Goal: Task Accomplishment & Management: Manage account settings

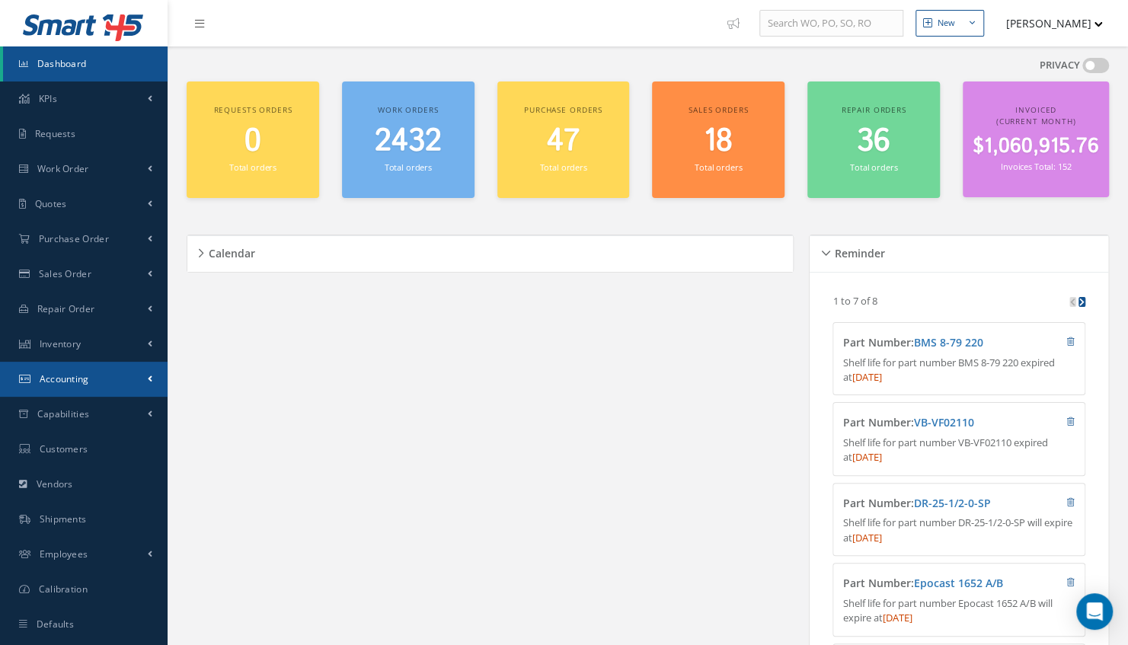
click at [73, 376] on span "Accounting" at bounding box center [65, 378] width 50 height 13
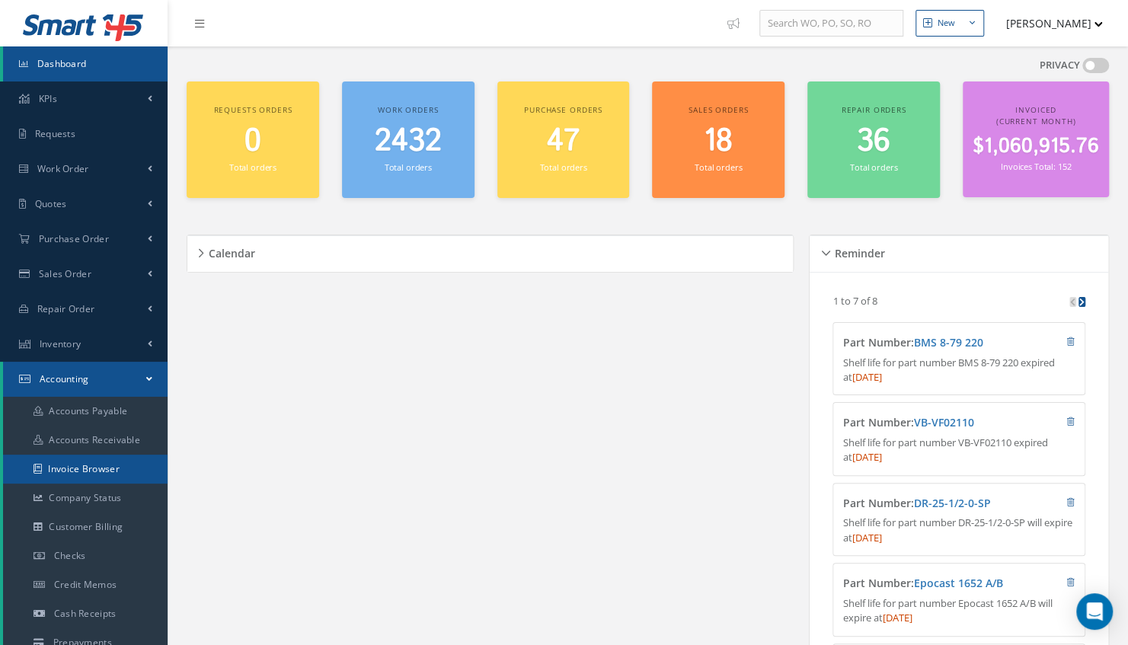
click at [99, 466] on link "Invoice Browser" at bounding box center [85, 469] width 165 height 29
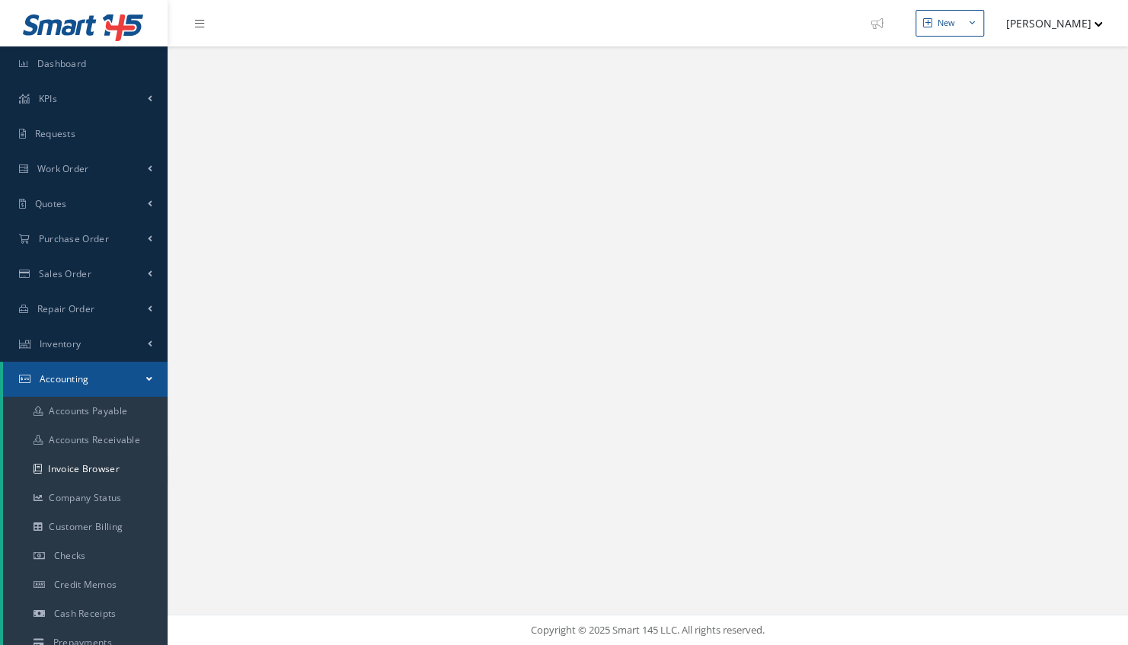
select select "25"
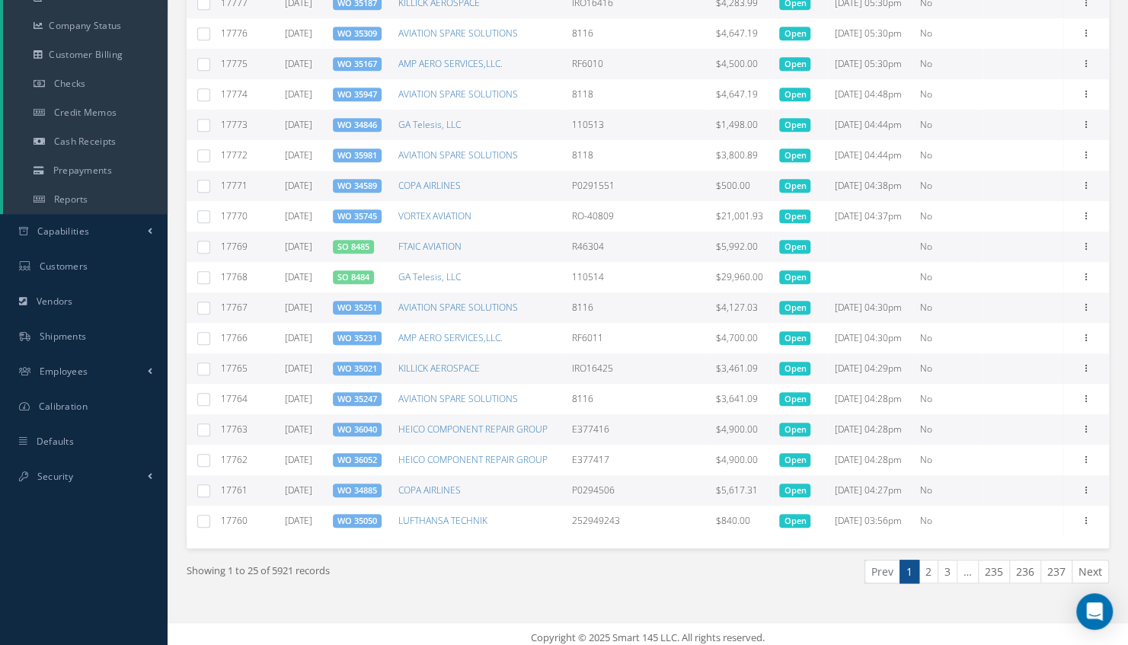
scroll to position [484, 0]
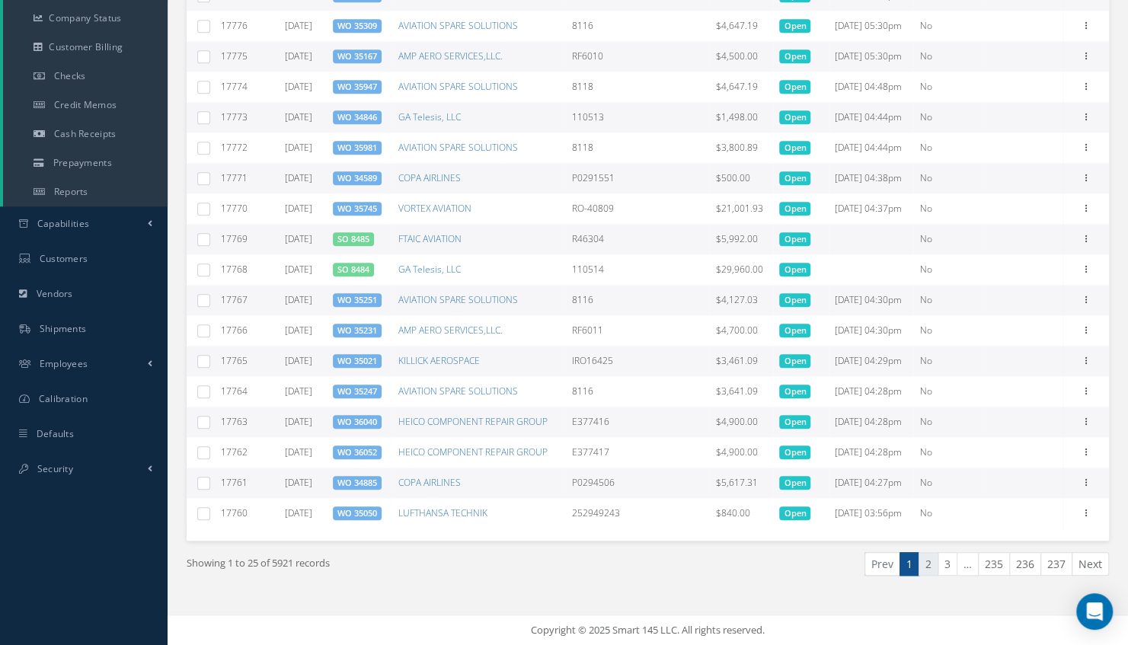
click at [931, 564] on link "2" at bounding box center [929, 564] width 20 height 24
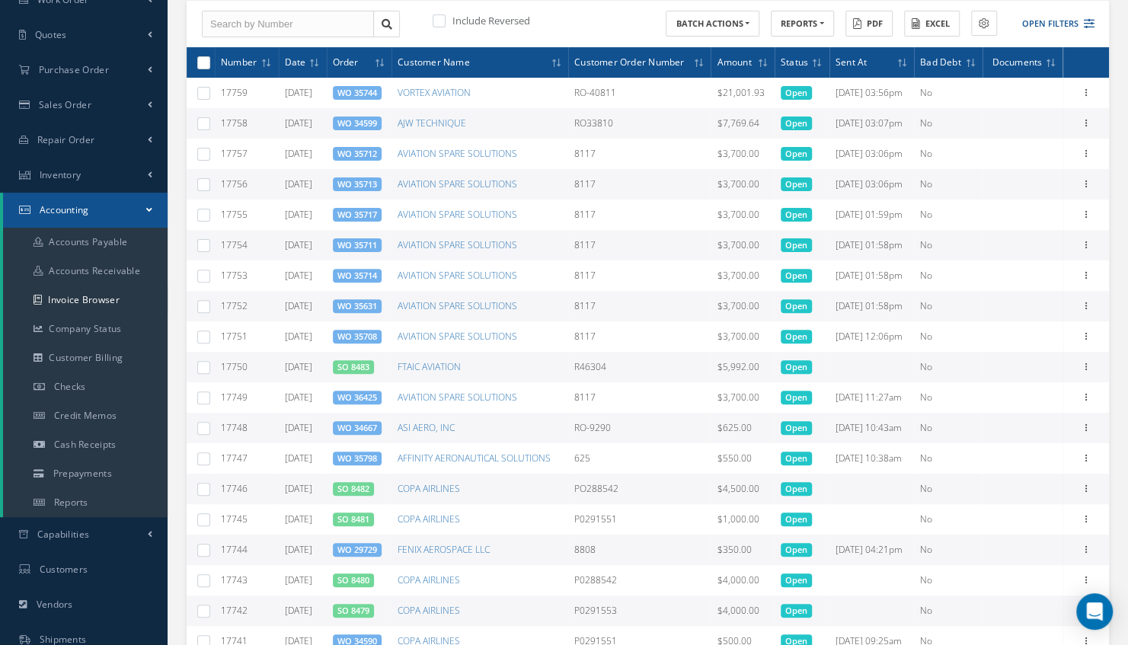
scroll to position [139, 0]
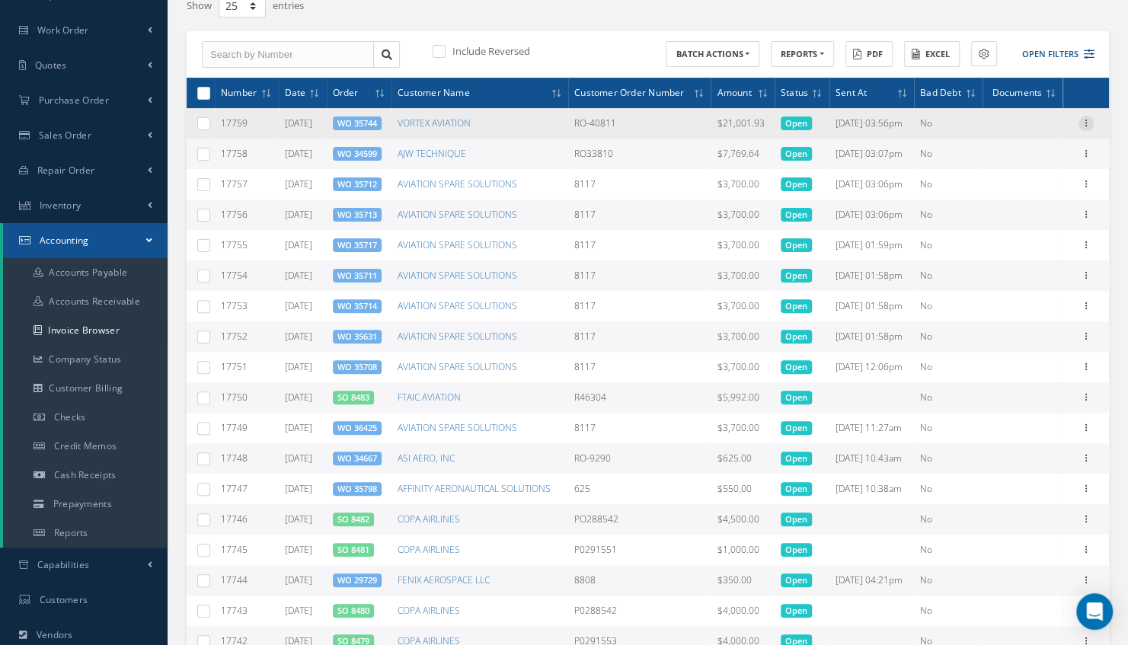
click at [1082, 123] on icon at bounding box center [1086, 122] width 15 height 12
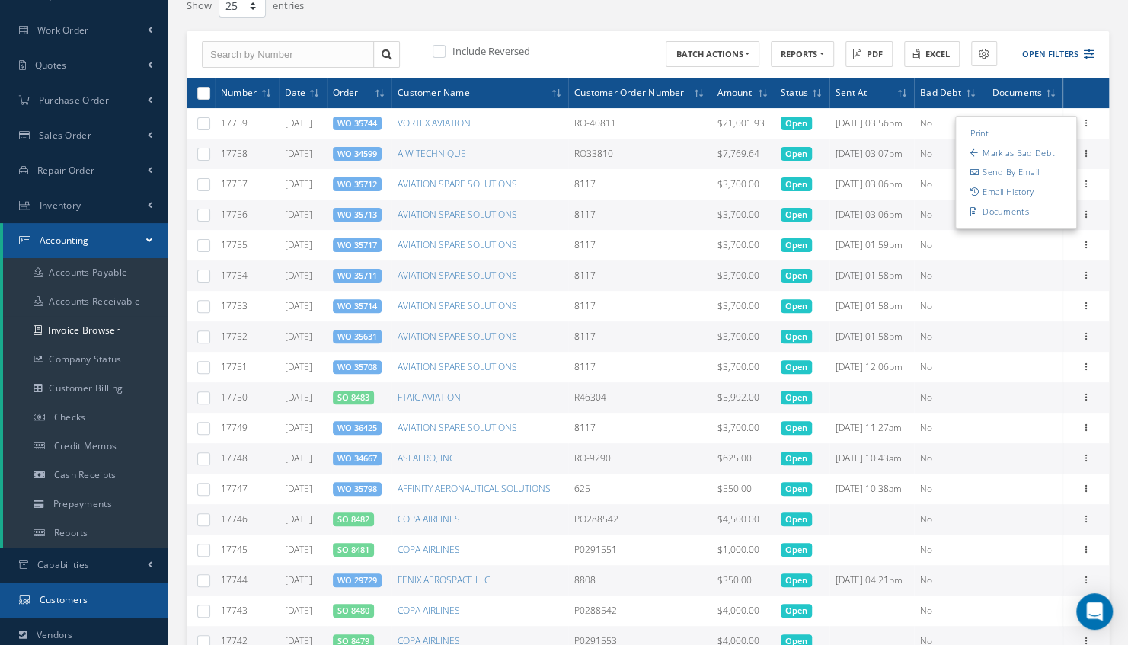
click at [82, 599] on span "Customers" at bounding box center [64, 599] width 49 height 13
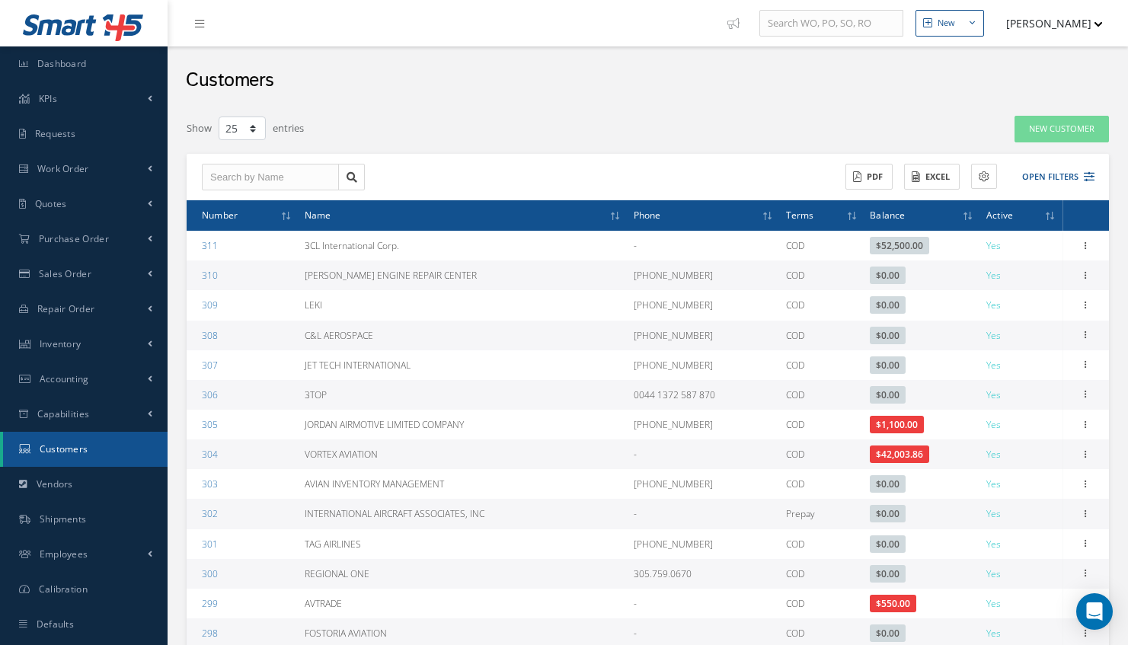
select select "25"
click at [1063, 177] on button "Open Filters" at bounding box center [1052, 177] width 86 height 25
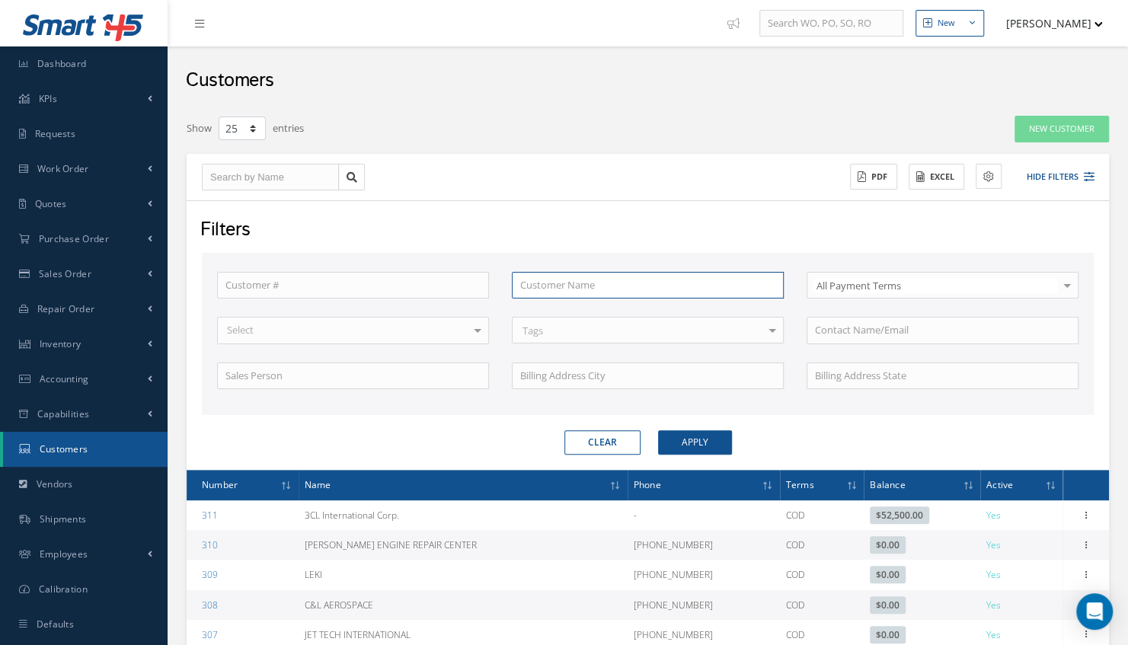
click at [597, 289] on input "text" at bounding box center [648, 285] width 272 height 27
type input "v"
type input "vo"
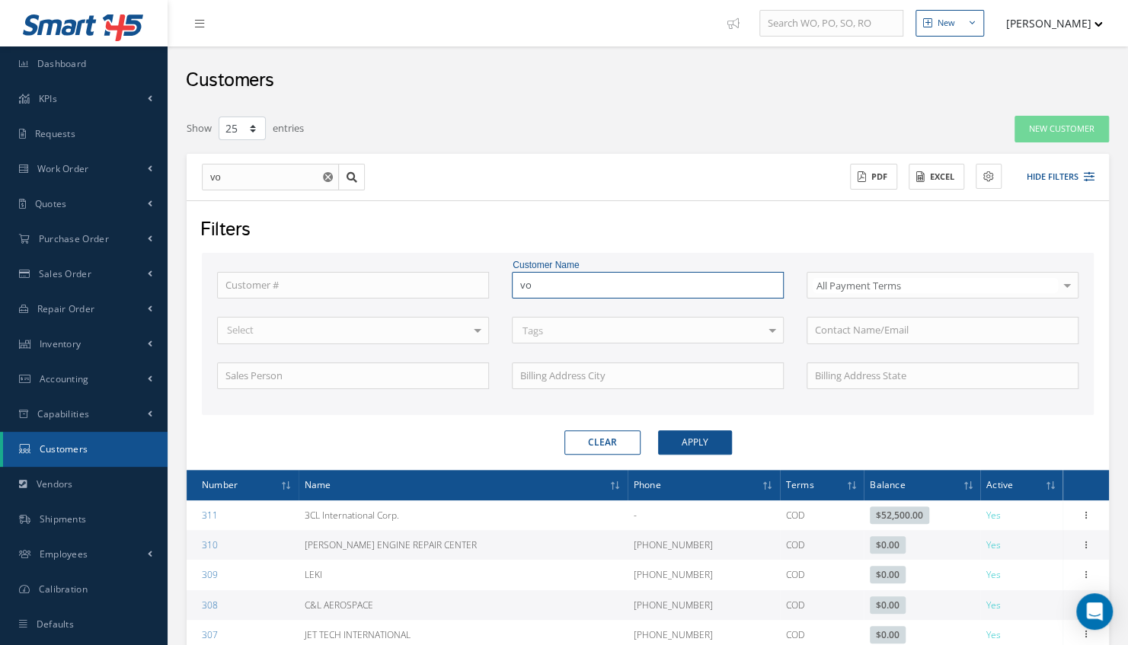
type input "vor"
type input "vort"
type input "vorte"
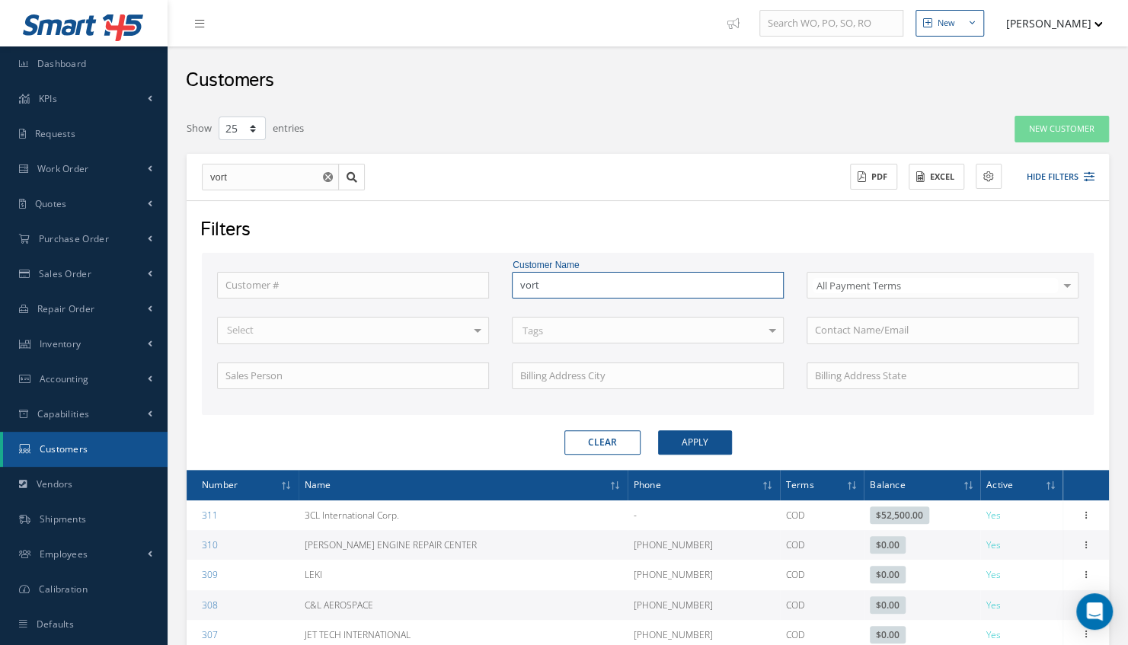
type input "vorte"
type input "vortex"
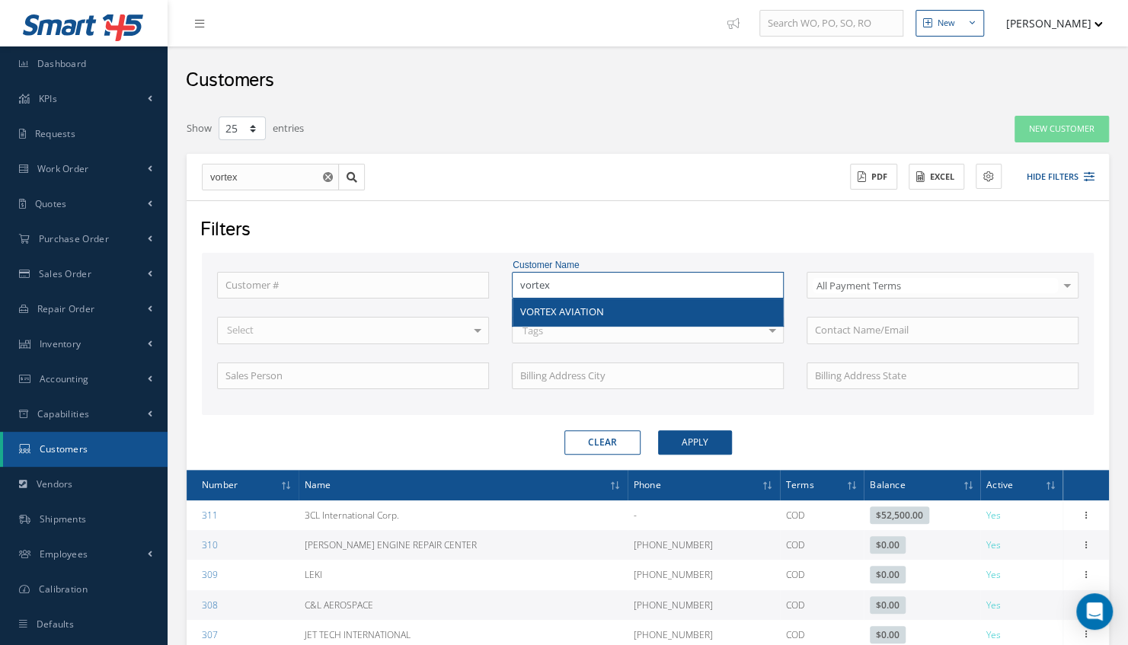
type input "vortex"
click at [587, 306] on div "Customer # Customer Name vortex VORTEX AVIATION All Payment Terms All Payment T…" at bounding box center [648, 340] width 884 height 136
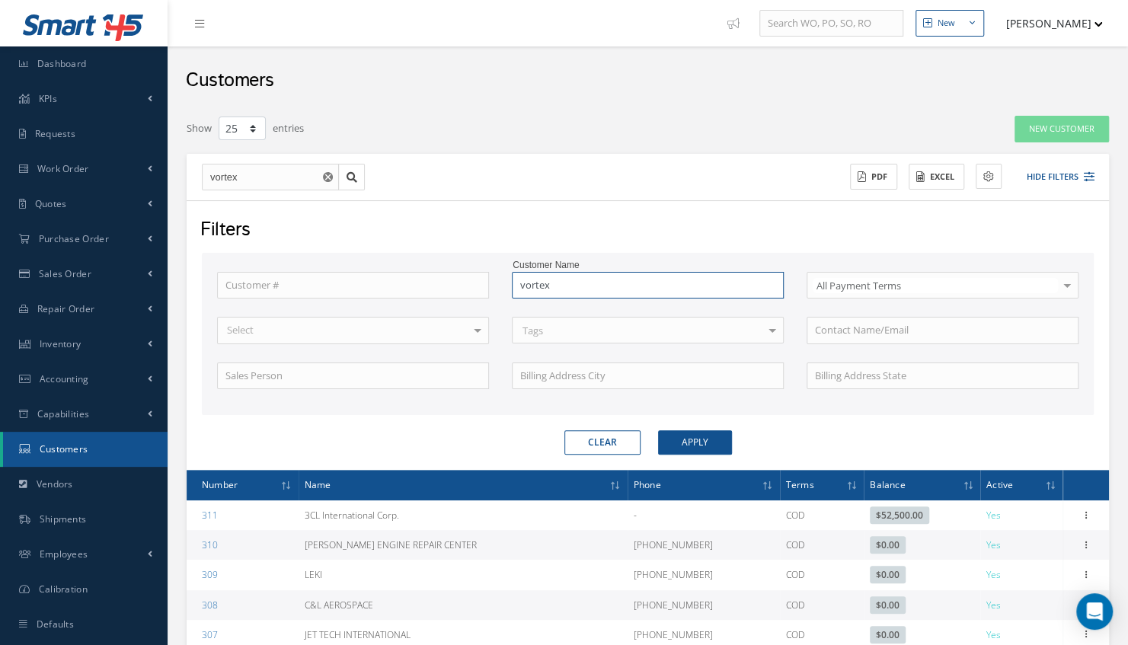
click at [587, 280] on input "vortex" at bounding box center [648, 285] width 272 height 27
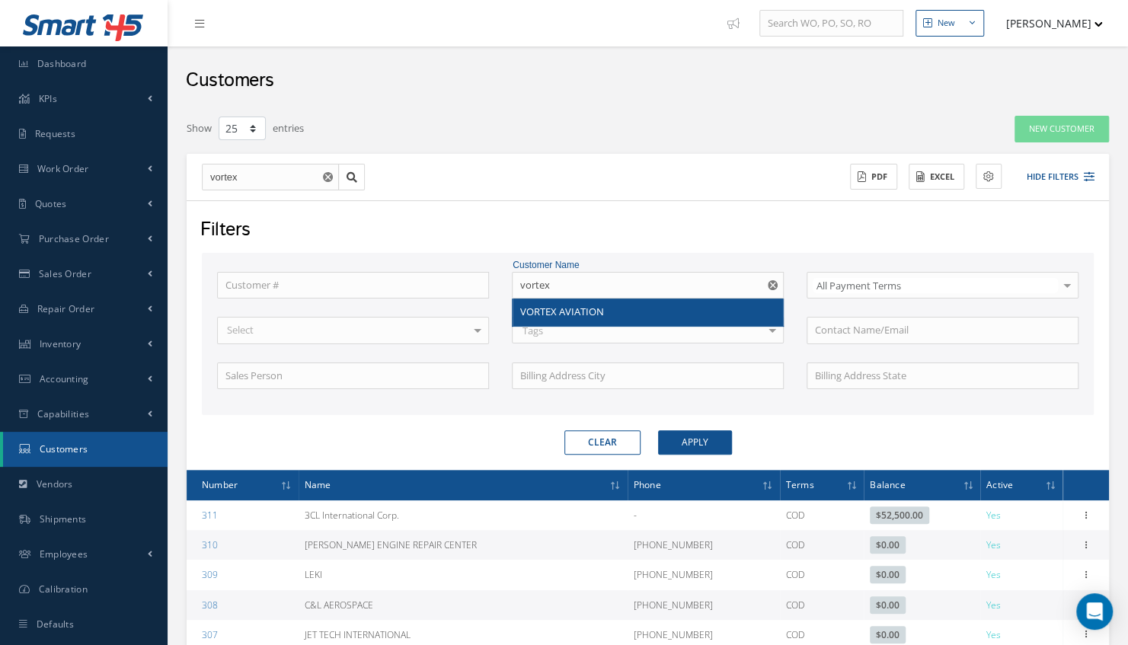
click at [565, 308] on span "VORTEX AVIATION" at bounding box center [562, 312] width 84 height 14
type input "VORTEX AVIATION"
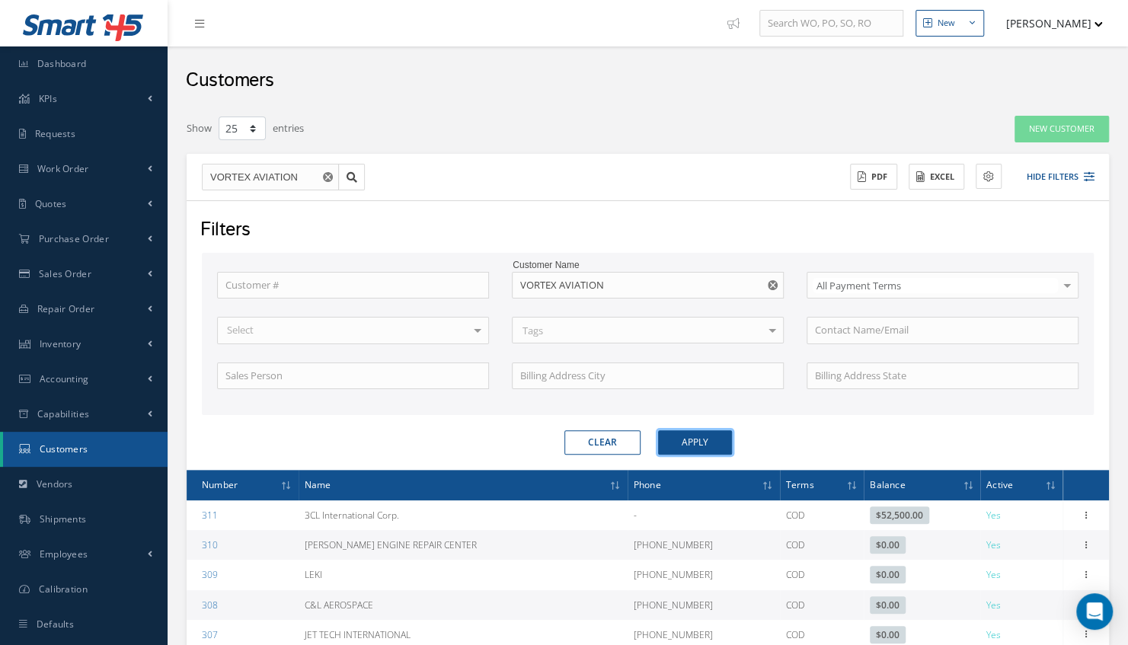
click at [687, 437] on button "Apply" at bounding box center [695, 442] width 74 height 24
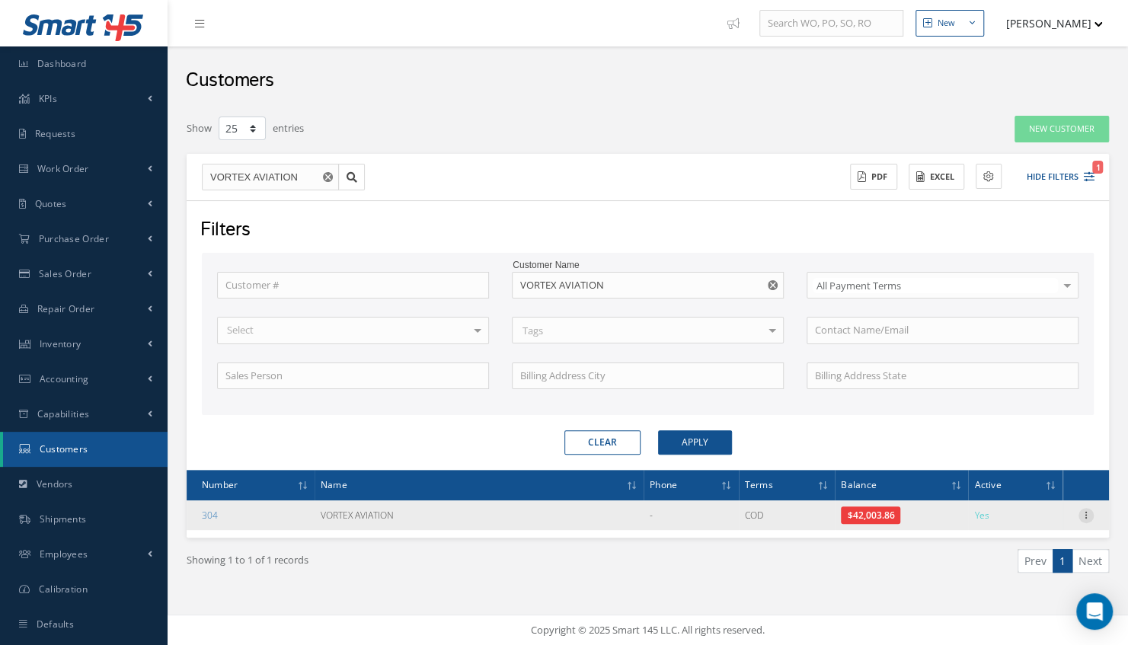
click at [1083, 513] on icon at bounding box center [1086, 514] width 15 height 12
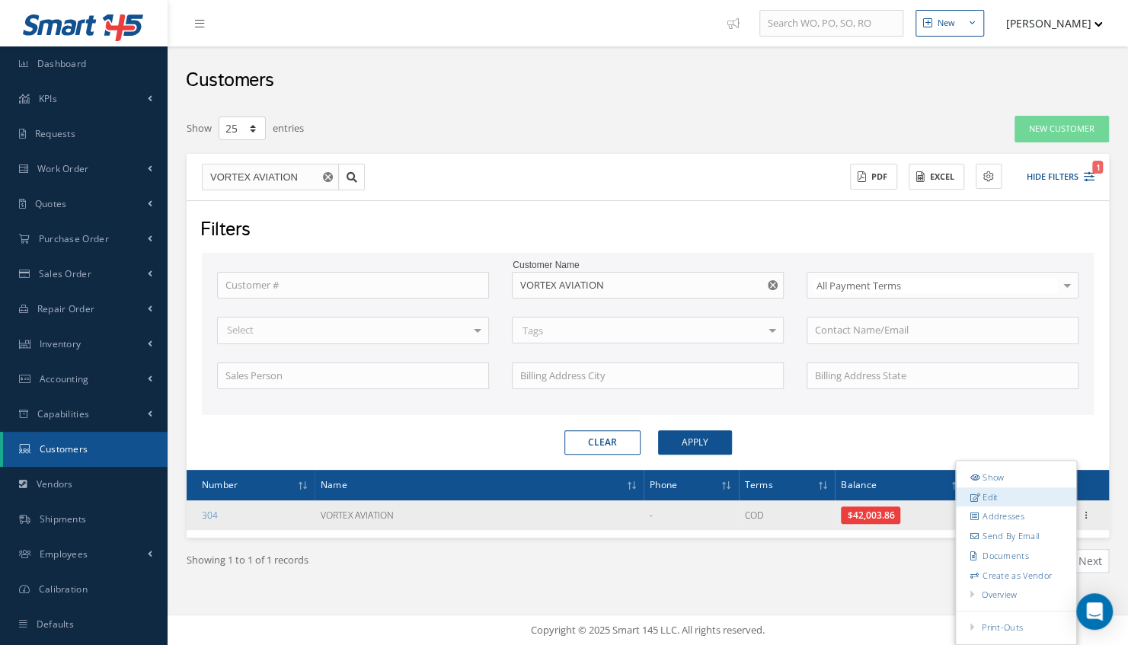
click at [1001, 503] on link "Edit" at bounding box center [1016, 497] width 120 height 20
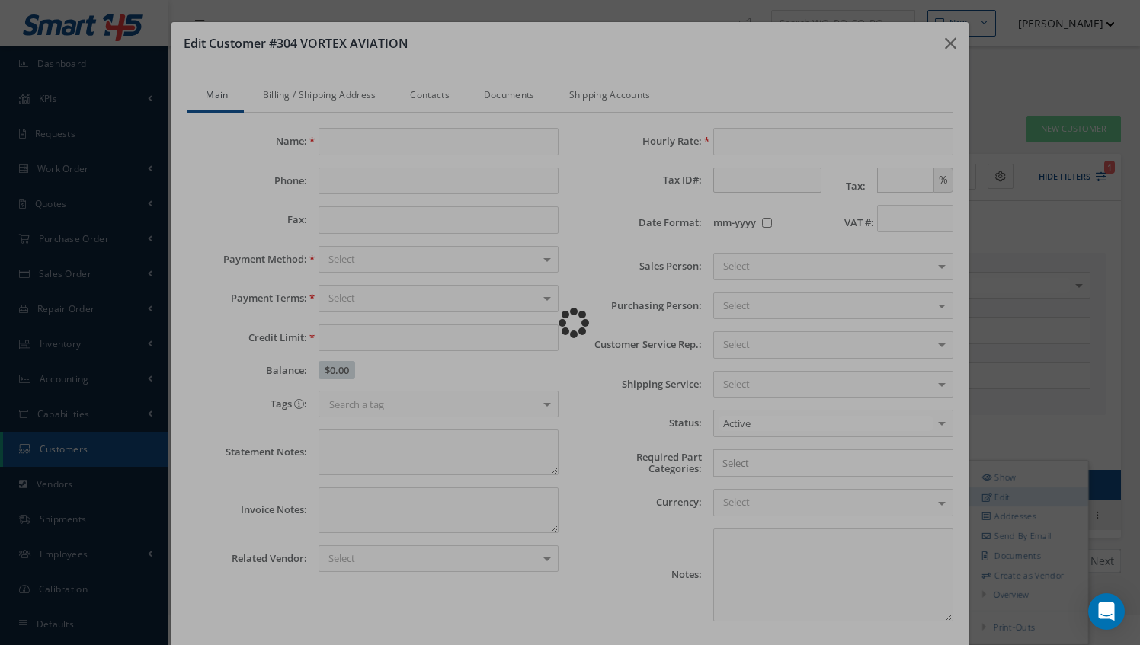
type input "VORTEX AVIATION"
type input "0.00"
type input "100.00"
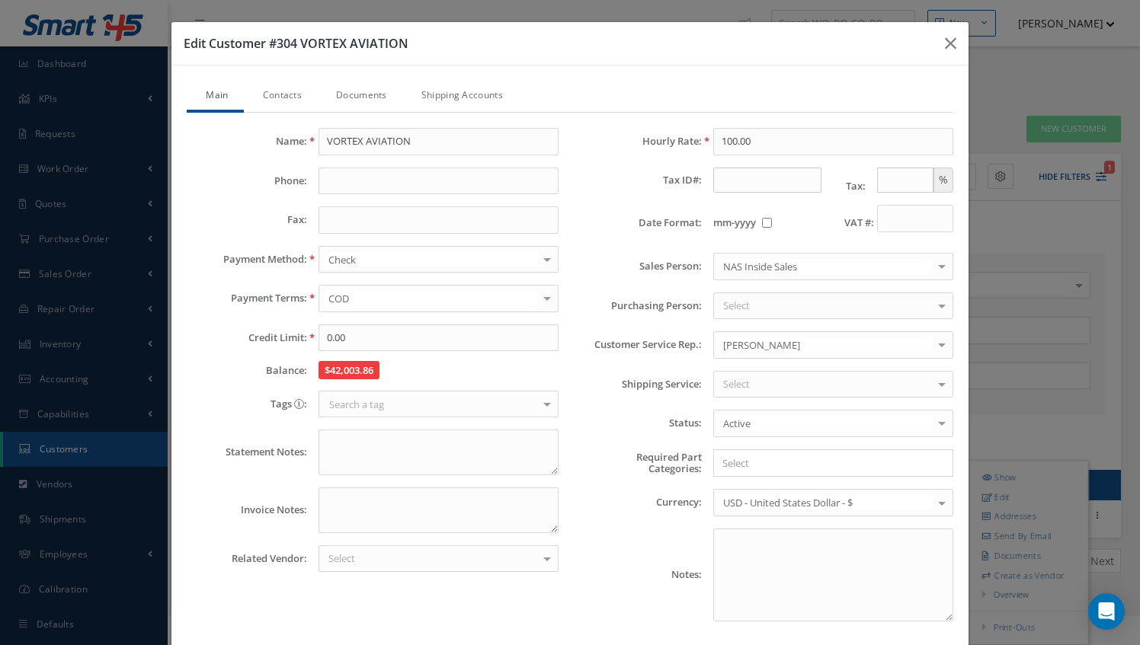
click at [299, 97] on link "Contacts" at bounding box center [280, 97] width 73 height 32
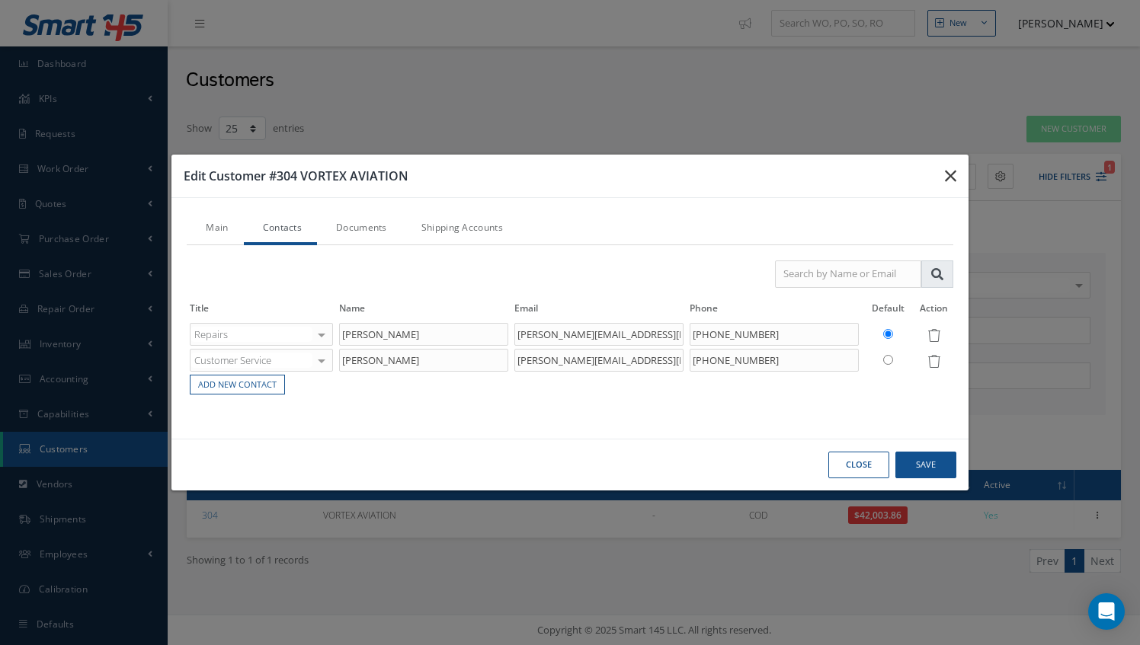
click at [948, 177] on icon "button" at bounding box center [950, 176] width 11 height 18
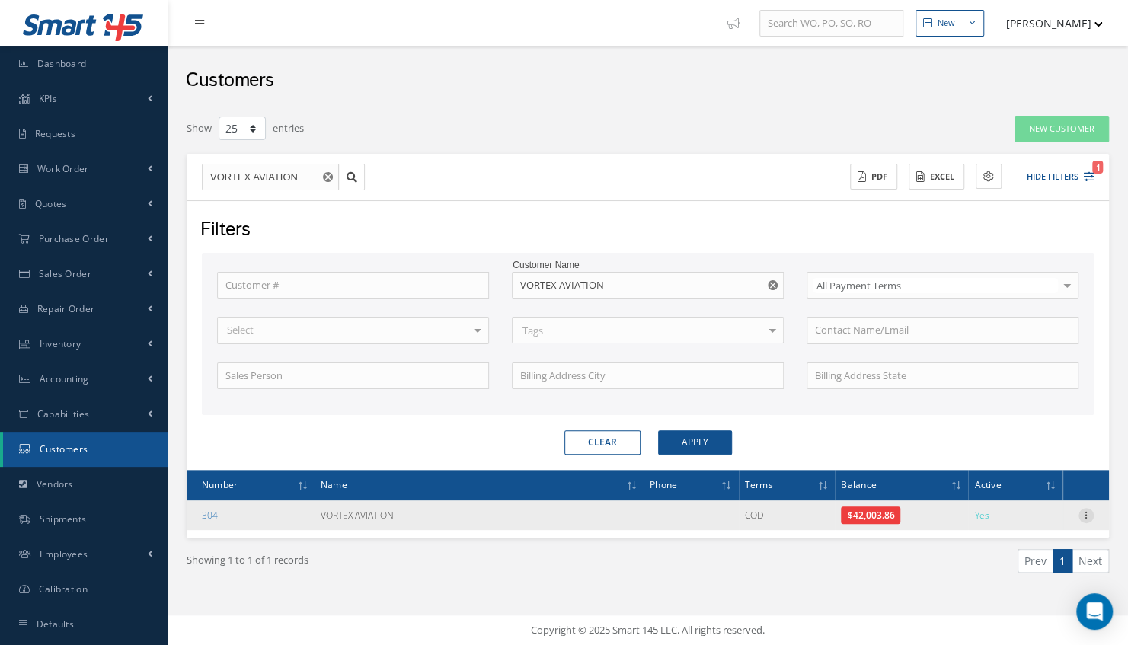
click at [1082, 515] on icon at bounding box center [1086, 514] width 15 height 12
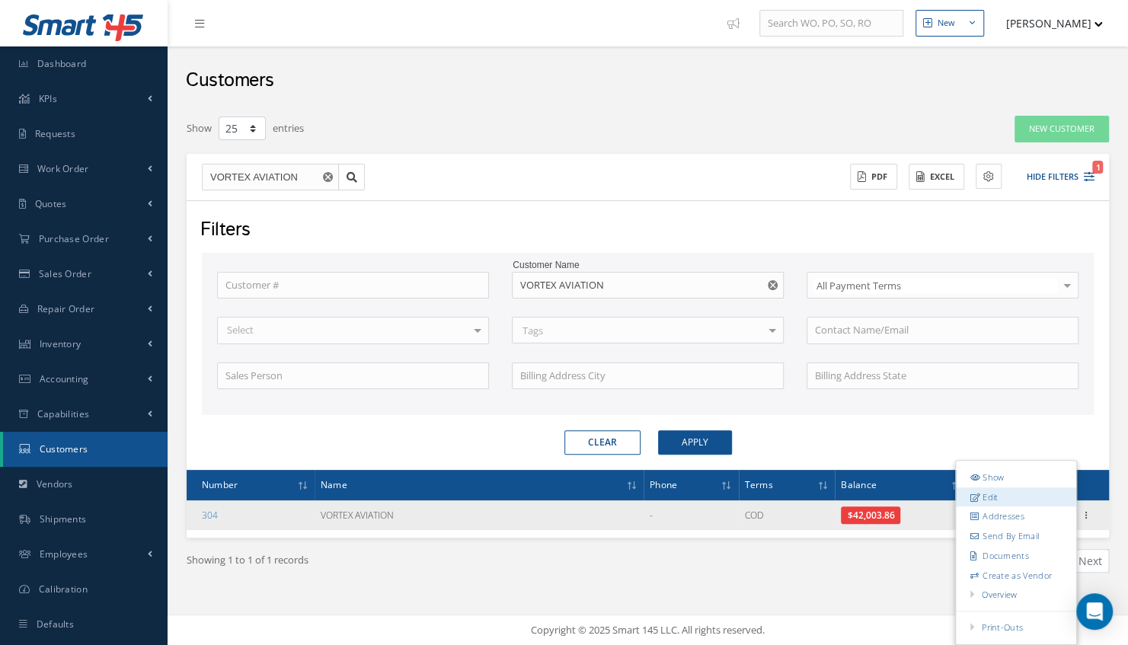
click at [993, 498] on link "Edit" at bounding box center [1016, 497] width 120 height 20
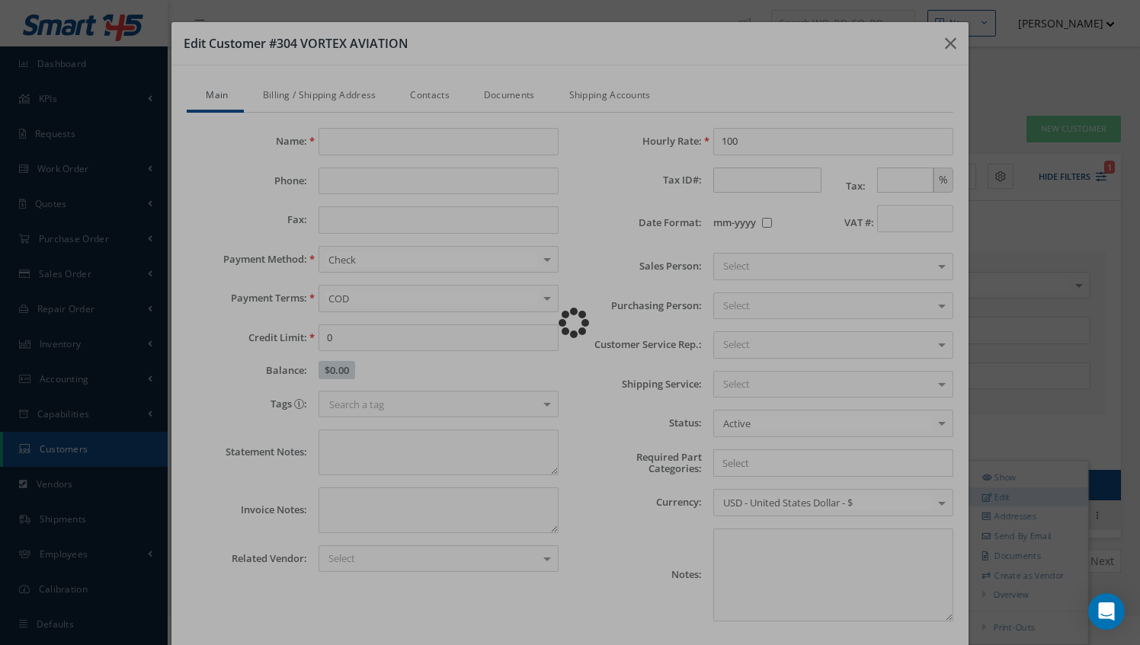
type input "VORTEX AVIATION"
type input "0.00"
type input "100.00"
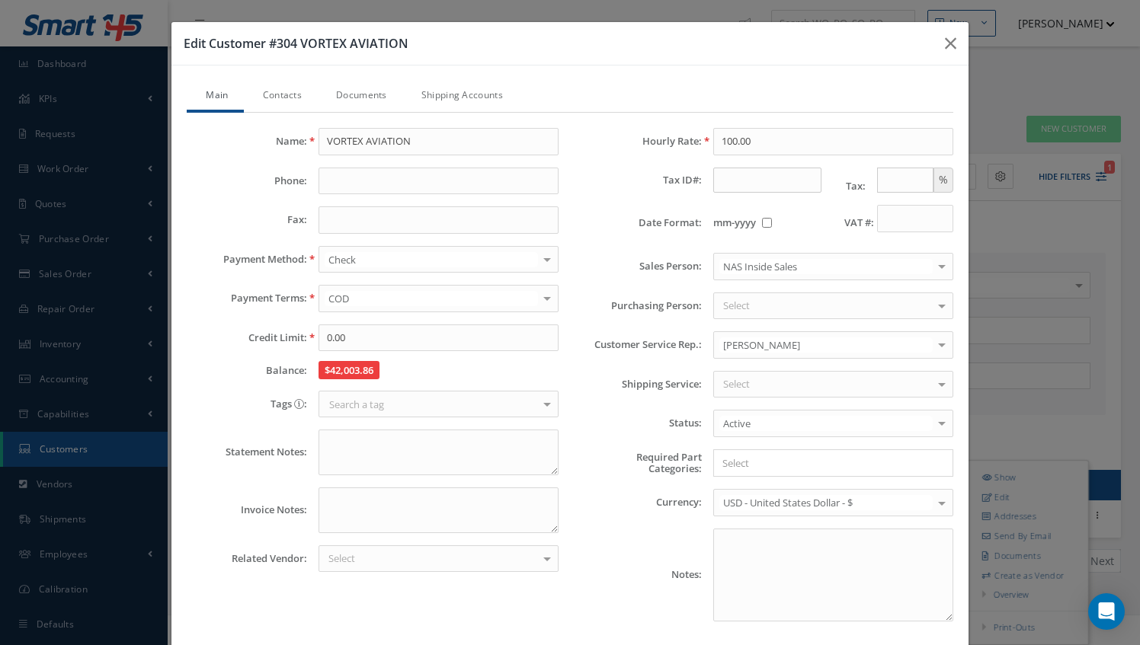
click at [285, 97] on link "Contacts" at bounding box center [280, 97] width 73 height 32
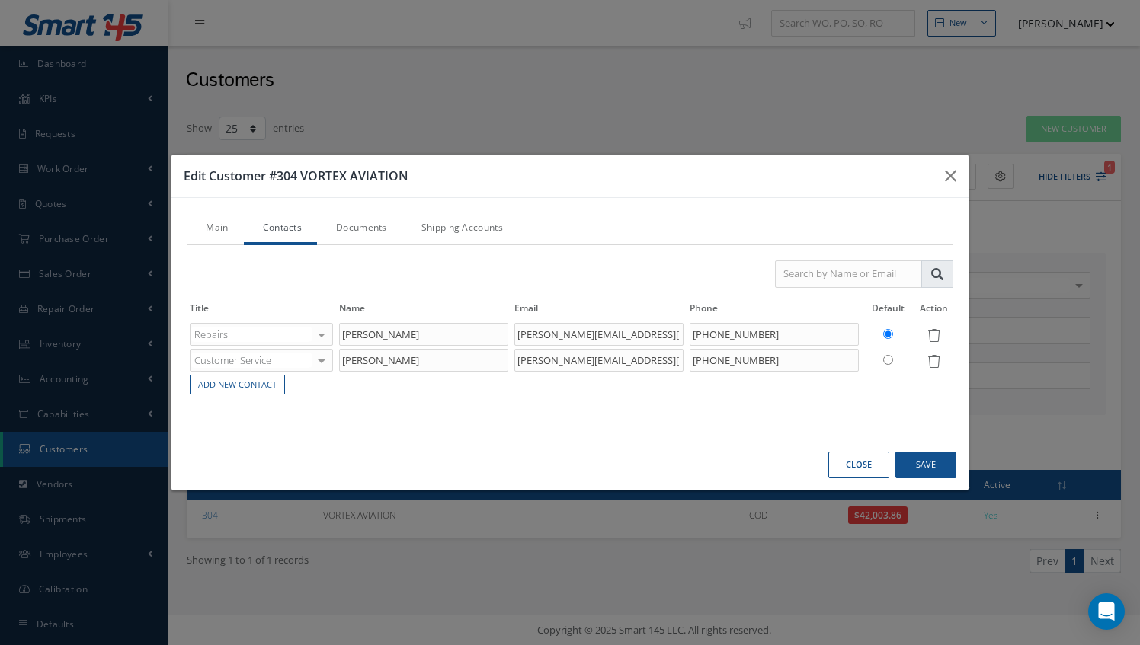
click at [363, 230] on link "Documents" at bounding box center [359, 229] width 85 height 32
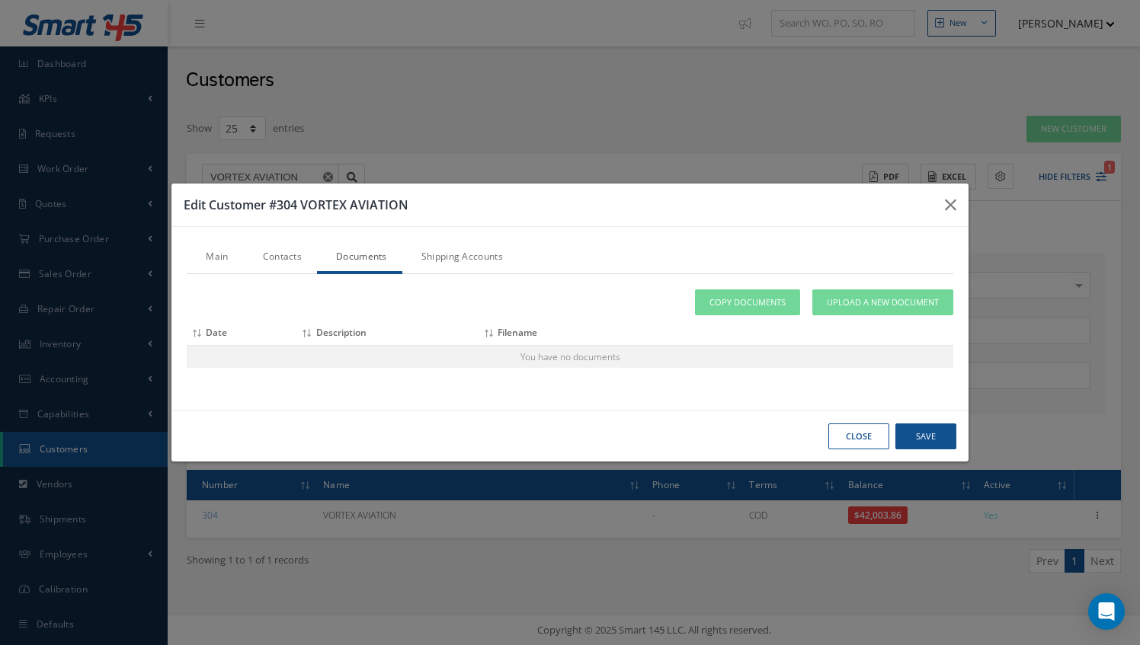
click at [459, 265] on link "Shipping Accounts" at bounding box center [460, 258] width 116 height 32
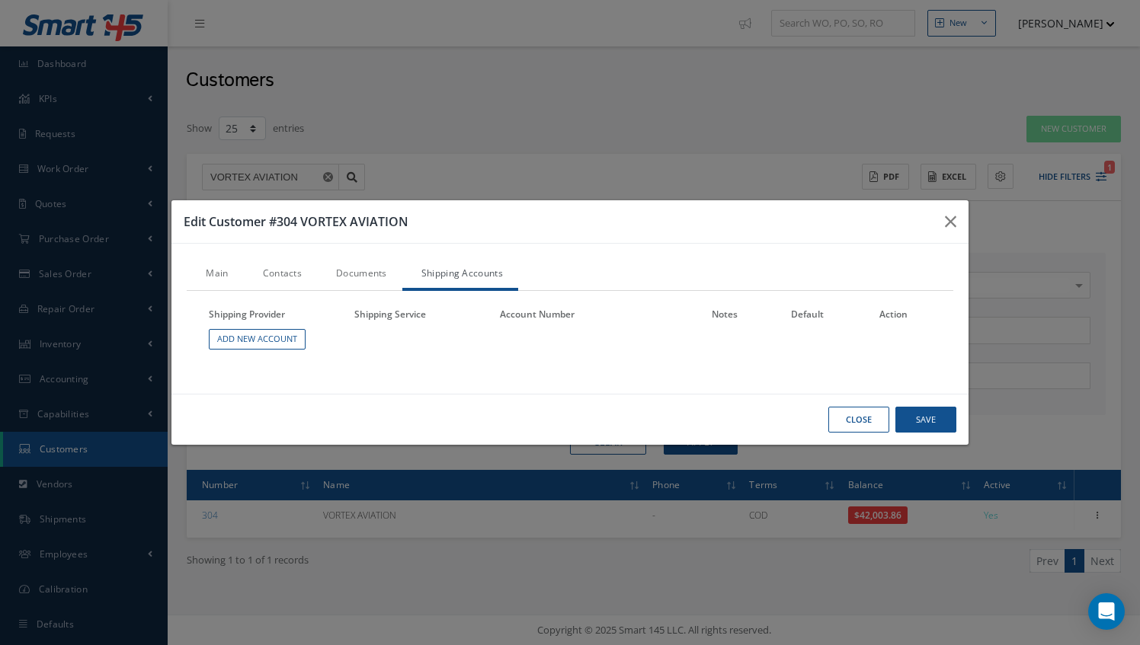
click at [216, 274] on link "Main" at bounding box center [215, 275] width 56 height 32
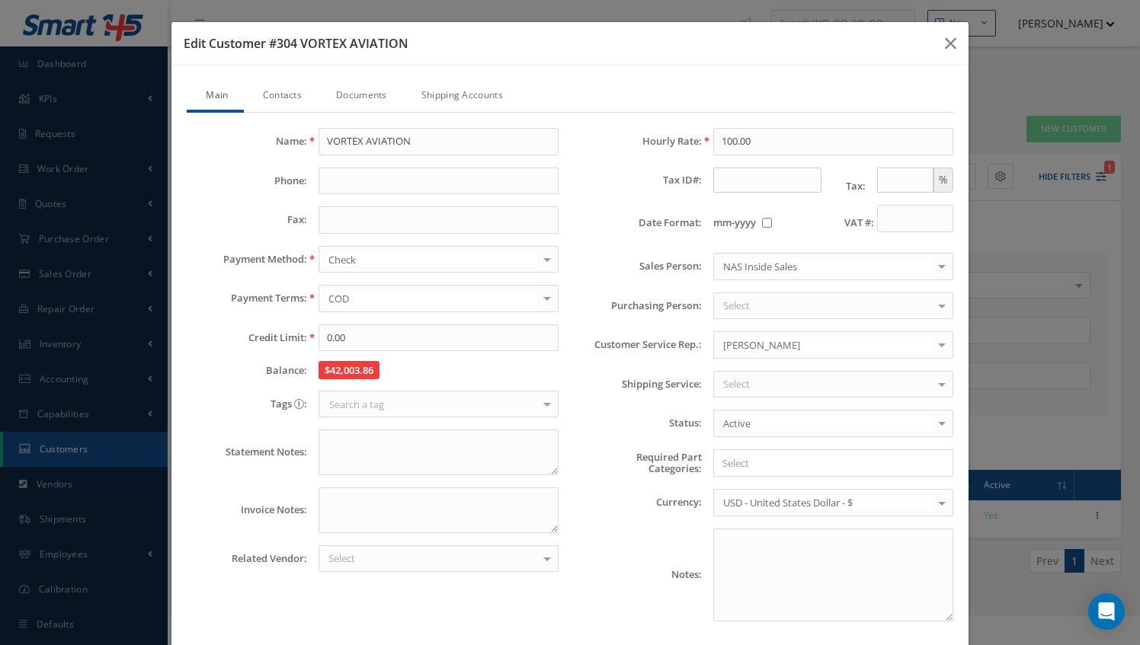
click at [358, 96] on link "Documents" at bounding box center [359, 97] width 85 height 32
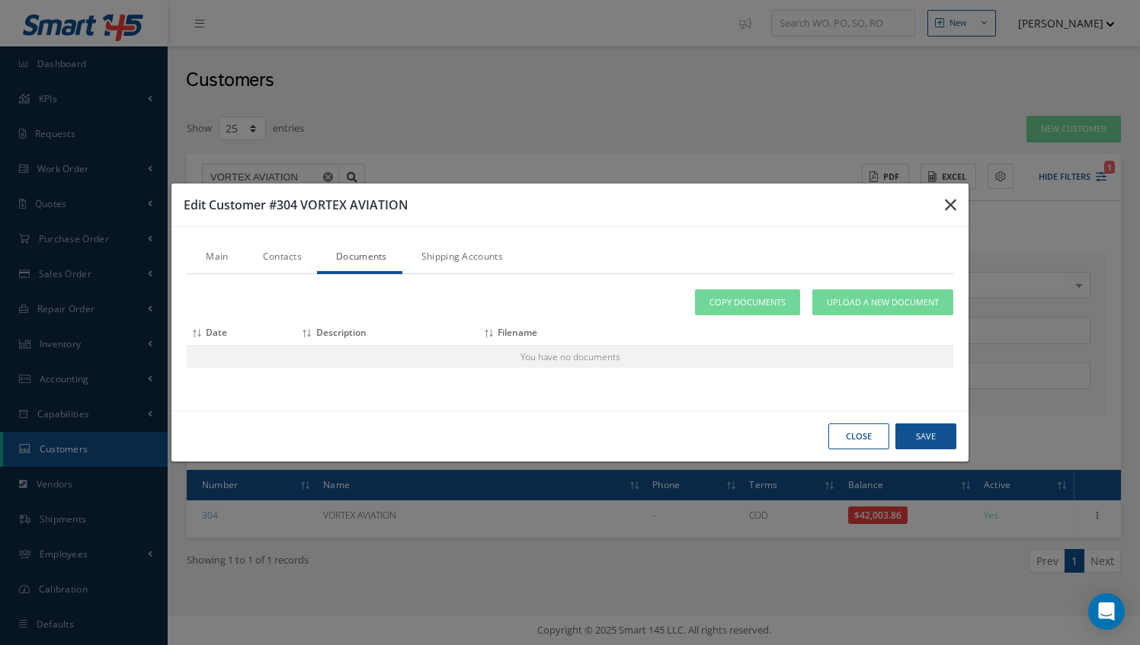
click at [948, 210] on icon "button" at bounding box center [950, 205] width 11 height 18
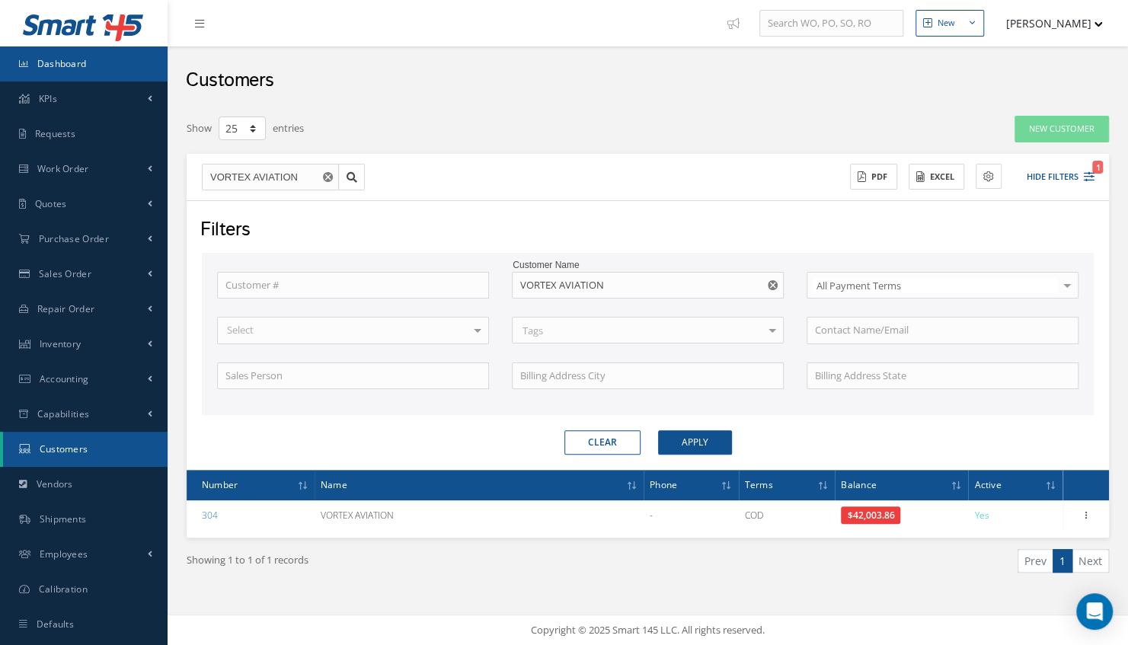
click at [130, 73] on link "Dashboard" at bounding box center [84, 63] width 168 height 35
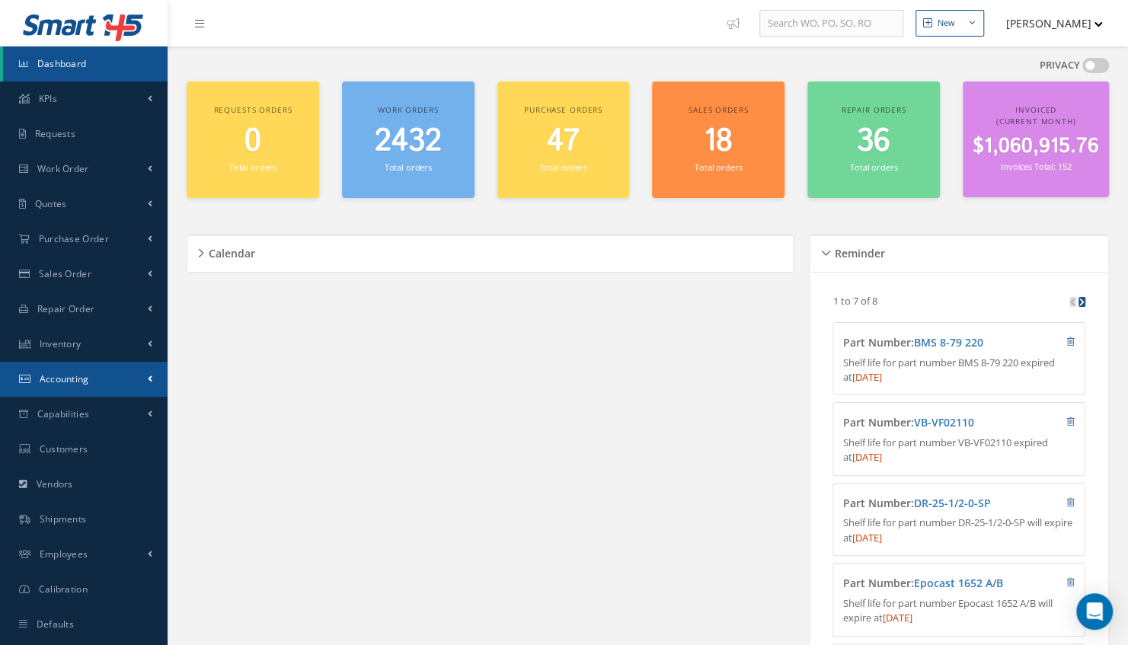
click at [66, 379] on span "Accounting" at bounding box center [65, 378] width 50 height 13
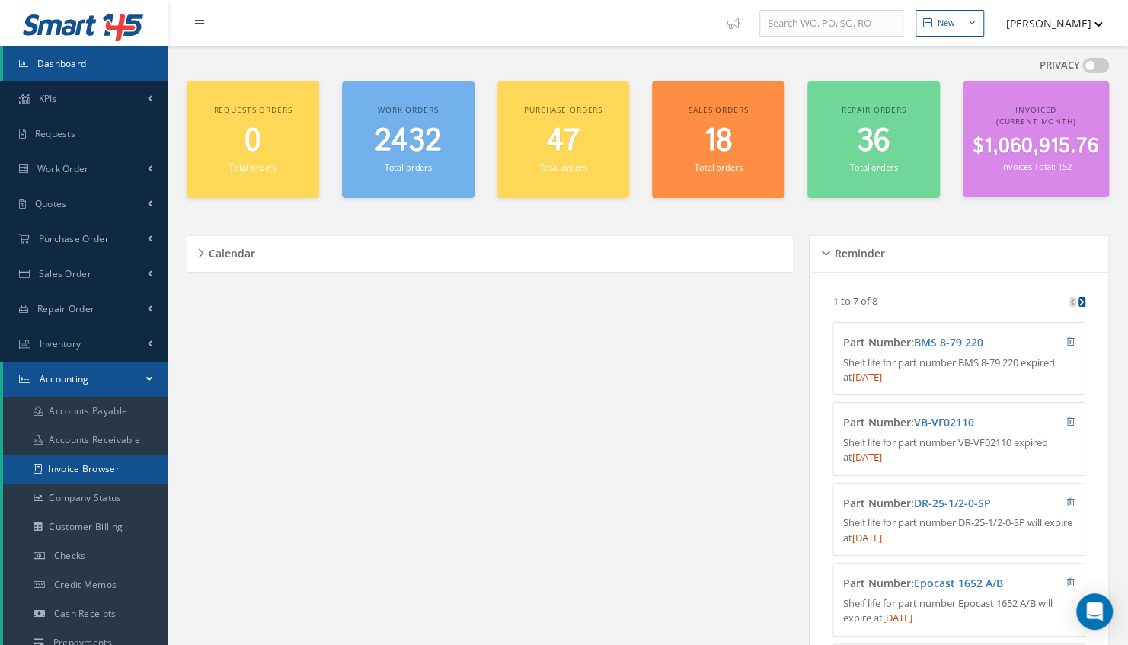
click at [73, 468] on link "Invoice Browser" at bounding box center [85, 469] width 165 height 29
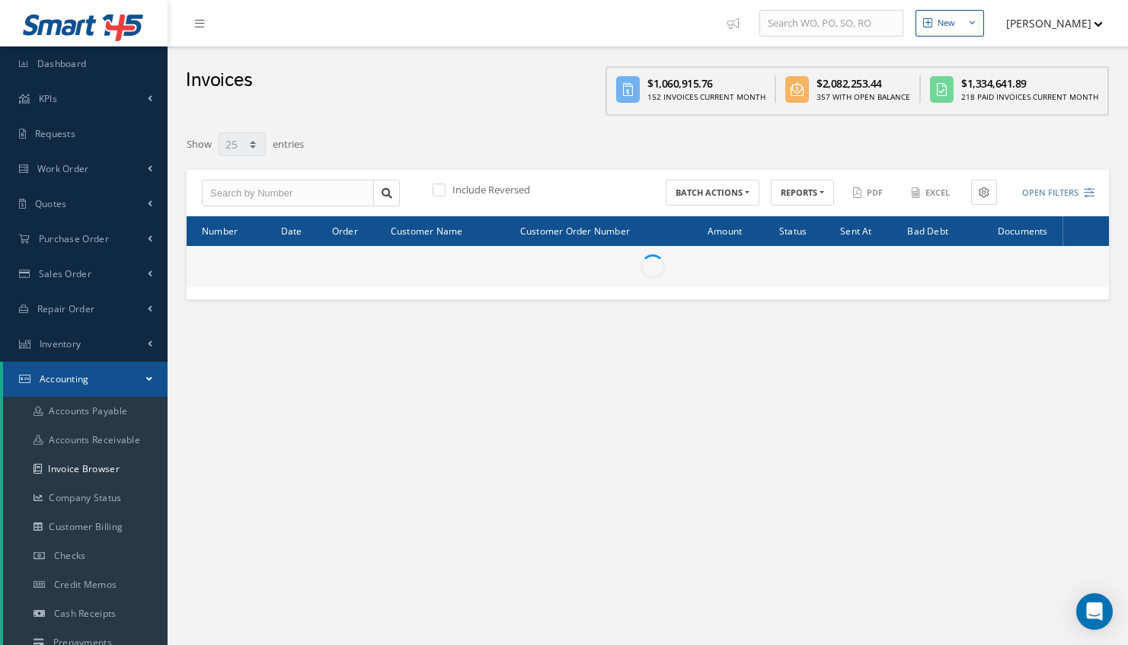
select select "25"
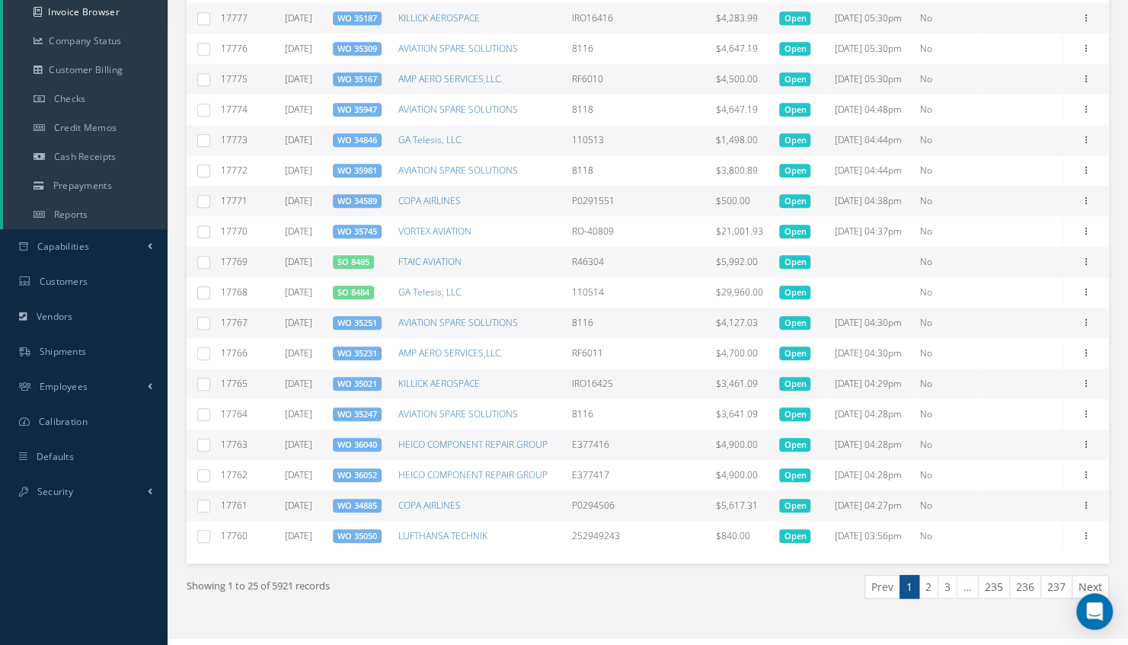
scroll to position [484, 0]
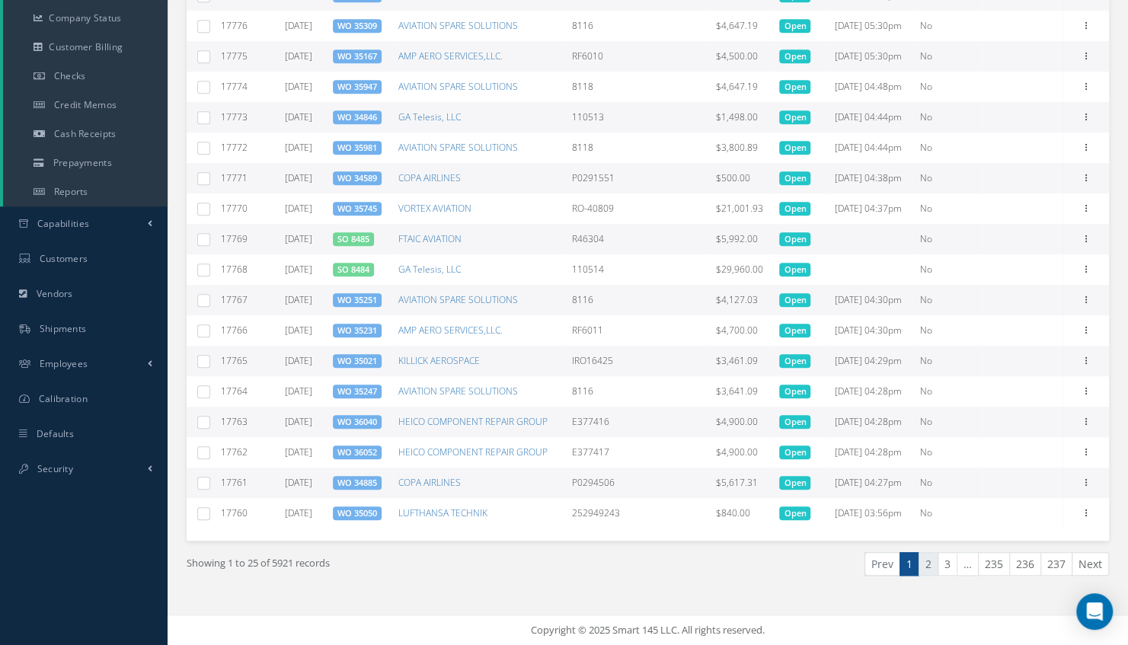
click at [931, 573] on link "2" at bounding box center [929, 564] width 20 height 24
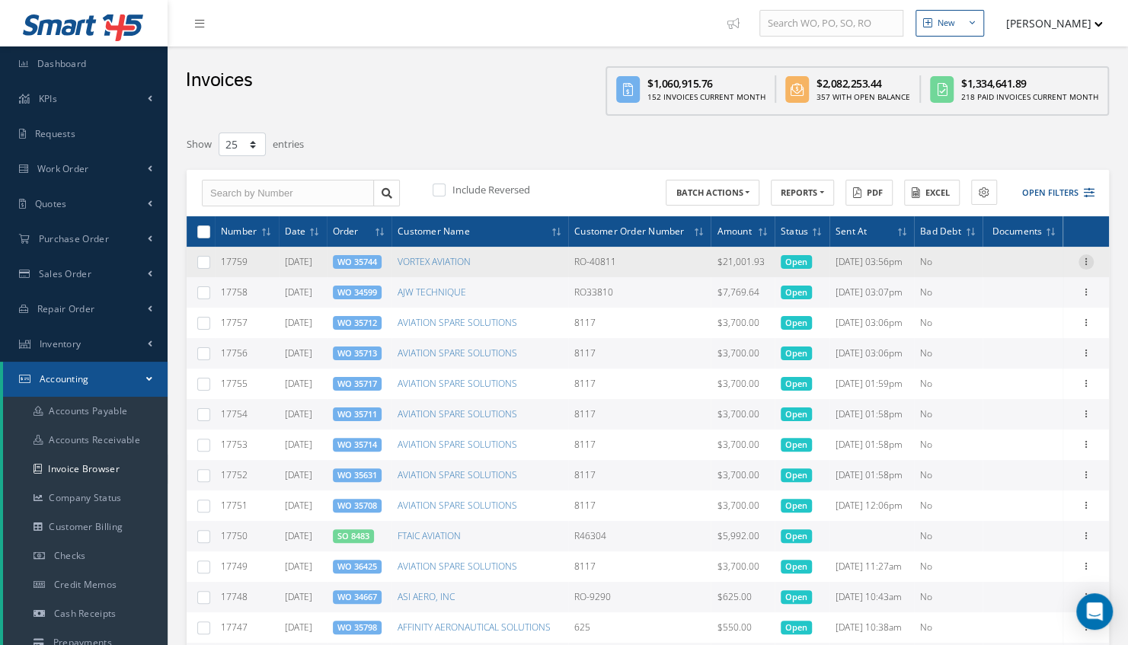
click at [1086, 262] on icon at bounding box center [1086, 260] width 15 height 12
click at [997, 305] on link "Send By Email" at bounding box center [1016, 312] width 120 height 20
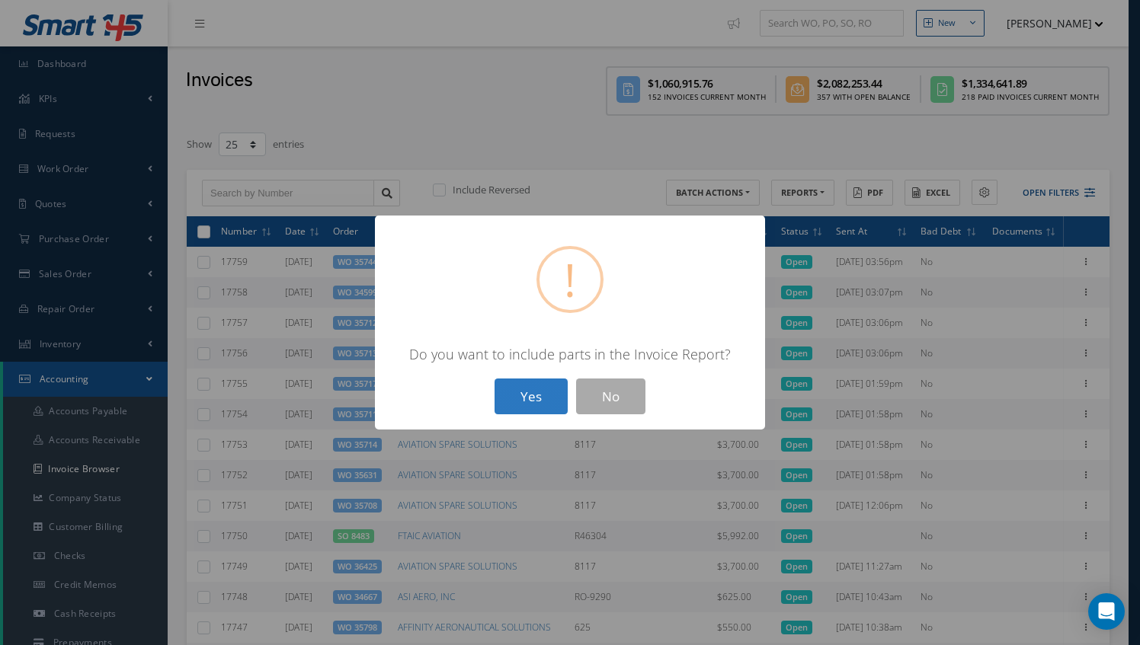
click at [544, 402] on button "Yes" at bounding box center [530, 397] width 73 height 36
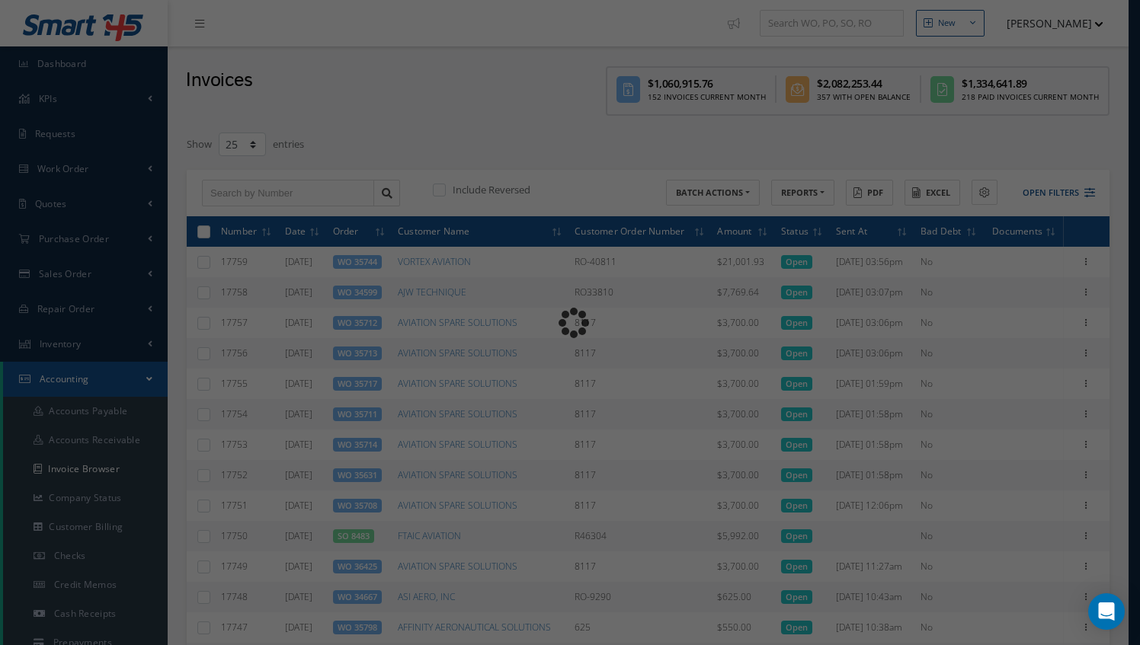
type input "Invoice for Work Order 35744"
type textarea "Dear, Please find attached your invoice for Work Order 35744. Please feel free …"
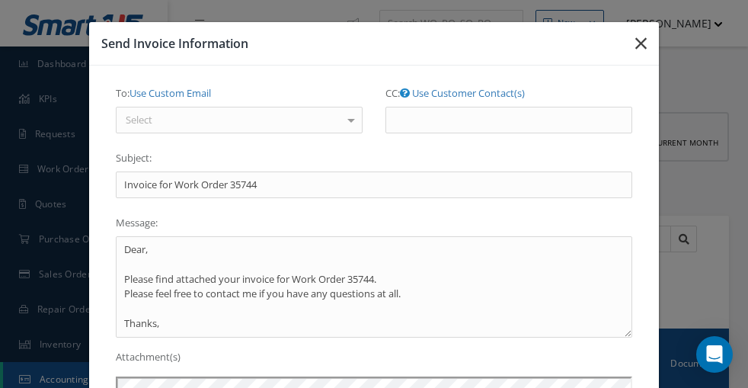
click at [641, 51] on icon "button" at bounding box center [640, 43] width 11 height 18
